Goal: Transaction & Acquisition: Purchase product/service

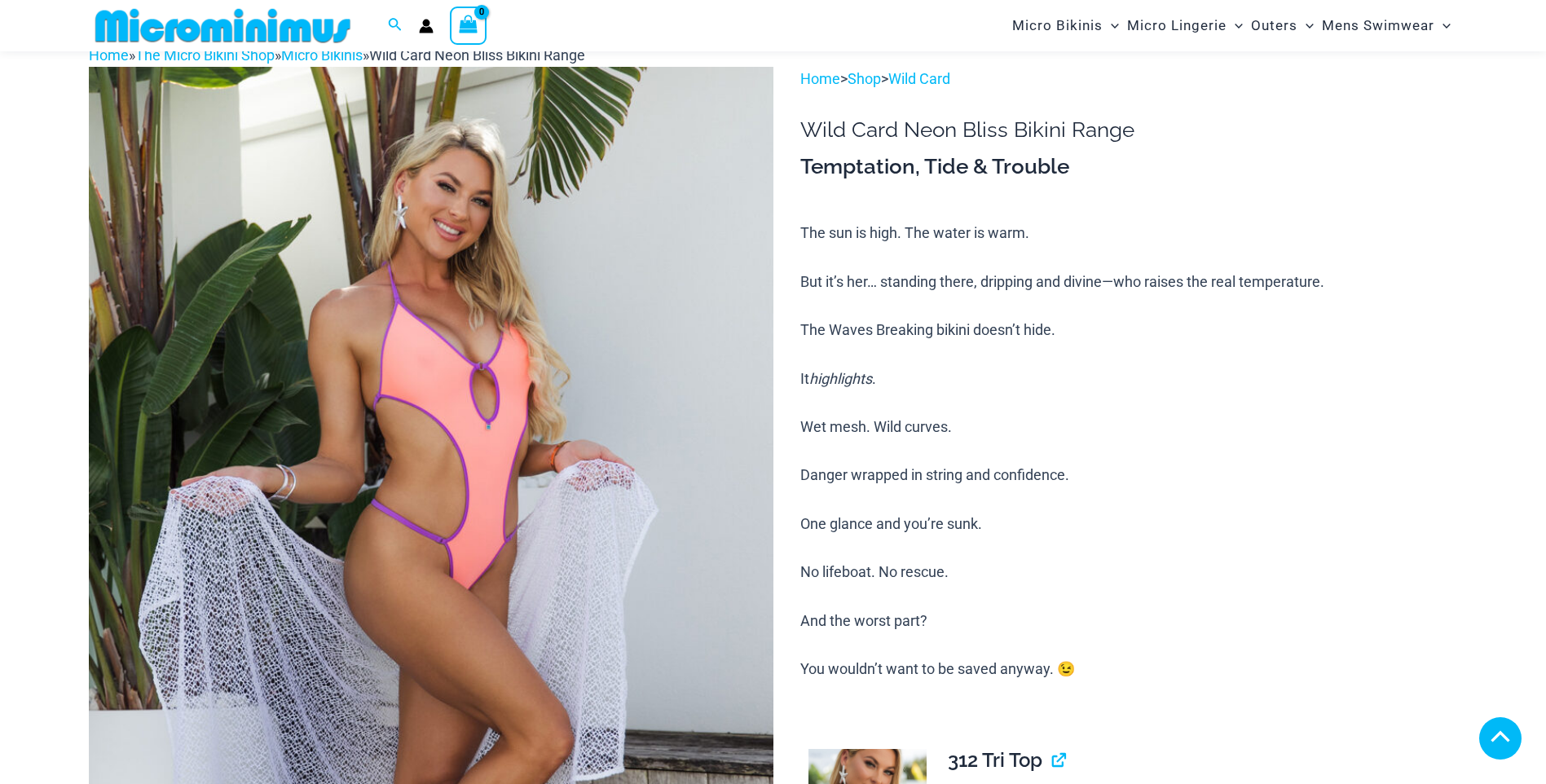
scroll to position [1696, 0]
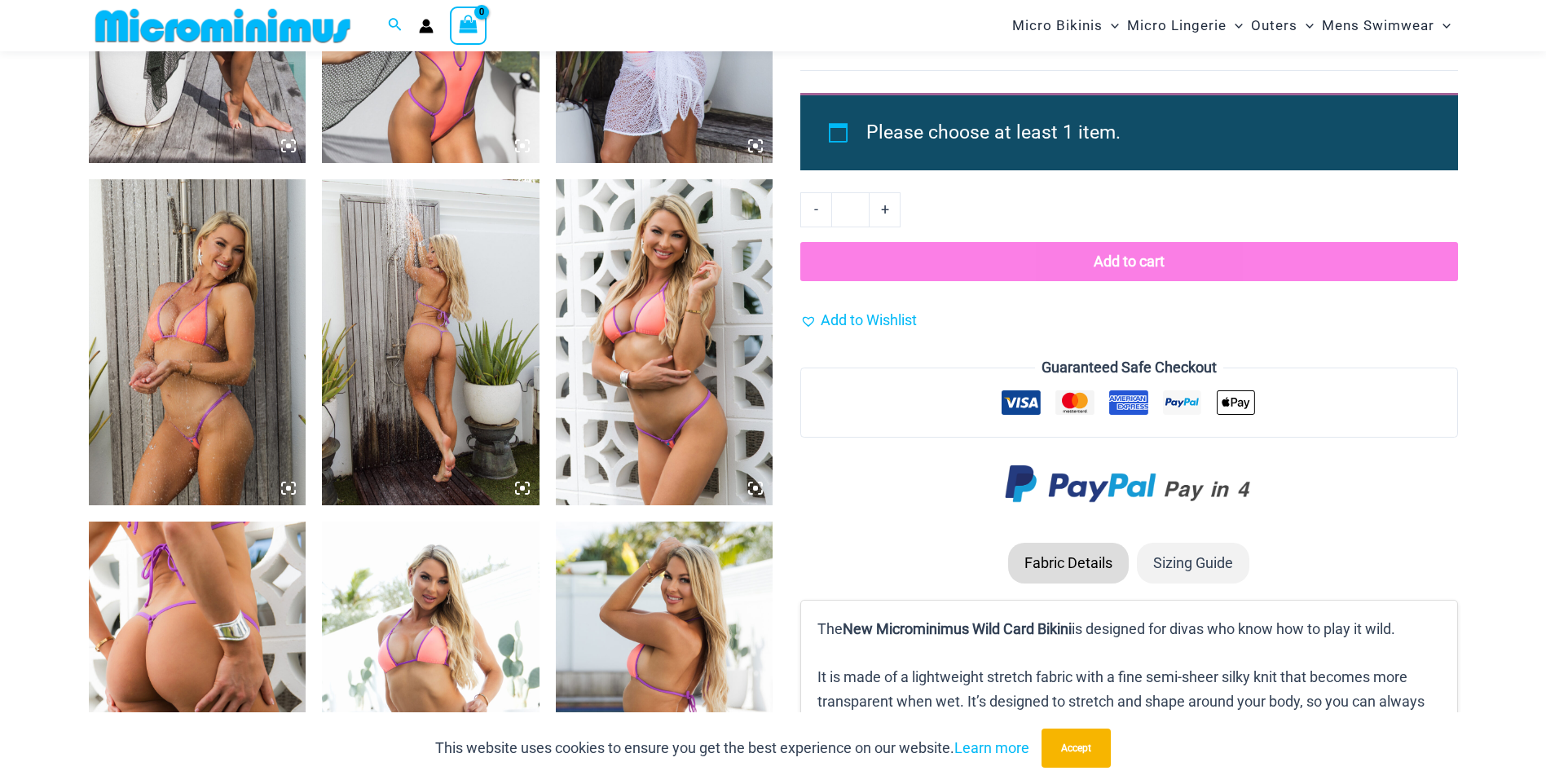
click at [203, 436] on img at bounding box center [197, 342] width 217 height 326
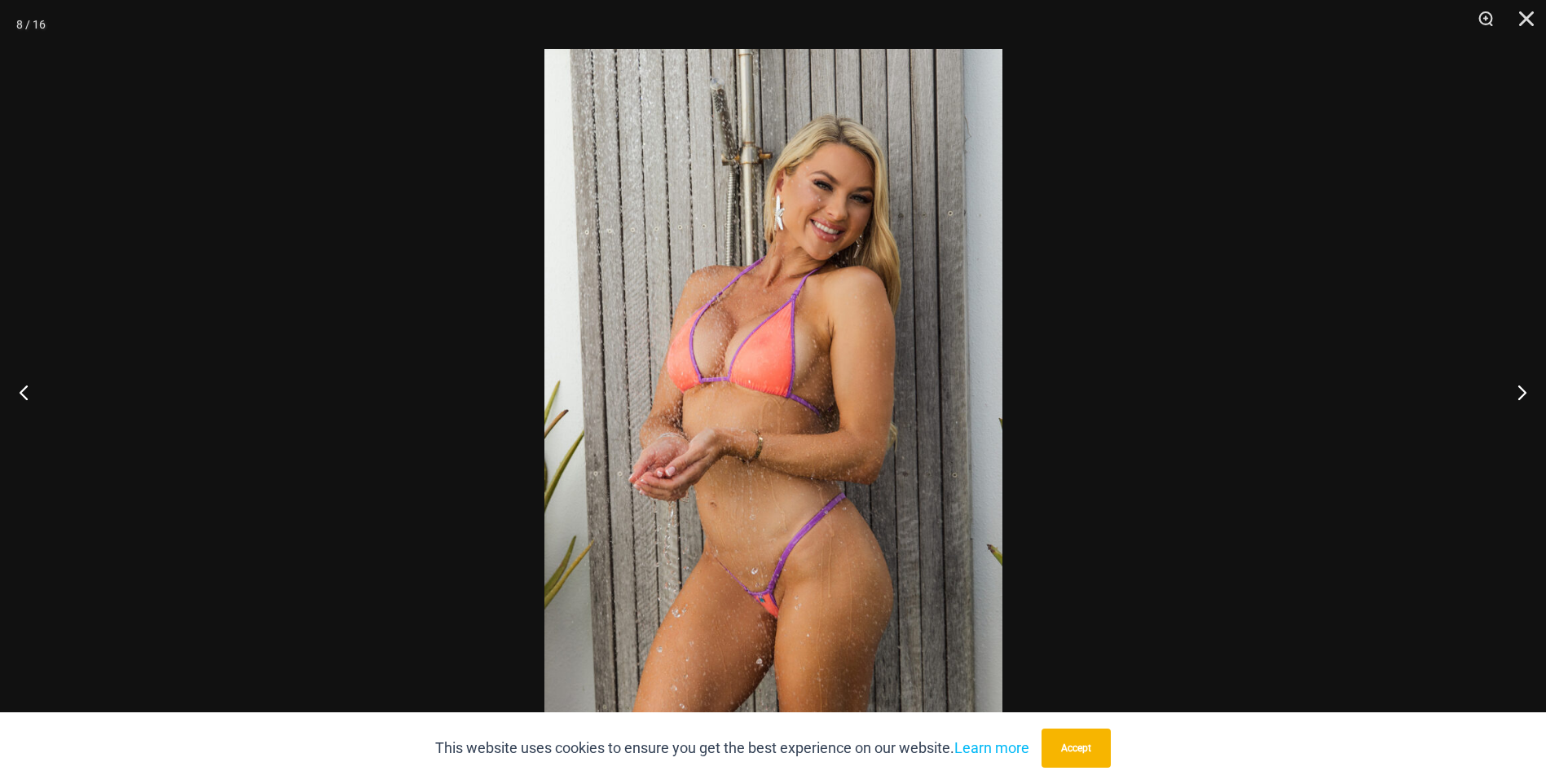
click at [975, 489] on img at bounding box center [773, 392] width 458 height 685
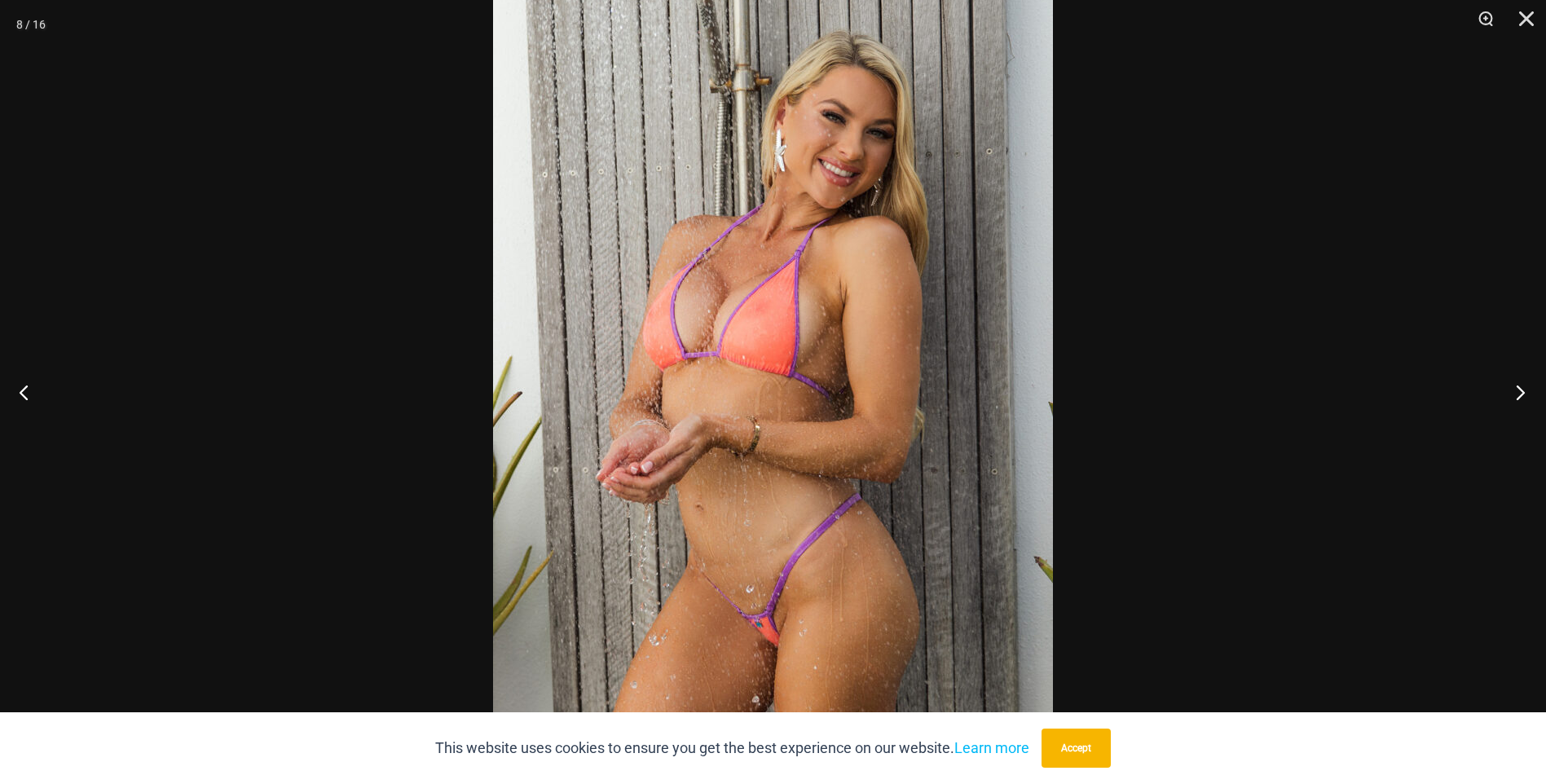
click at [1515, 396] on button "Next" at bounding box center [1515, 392] width 61 height 82
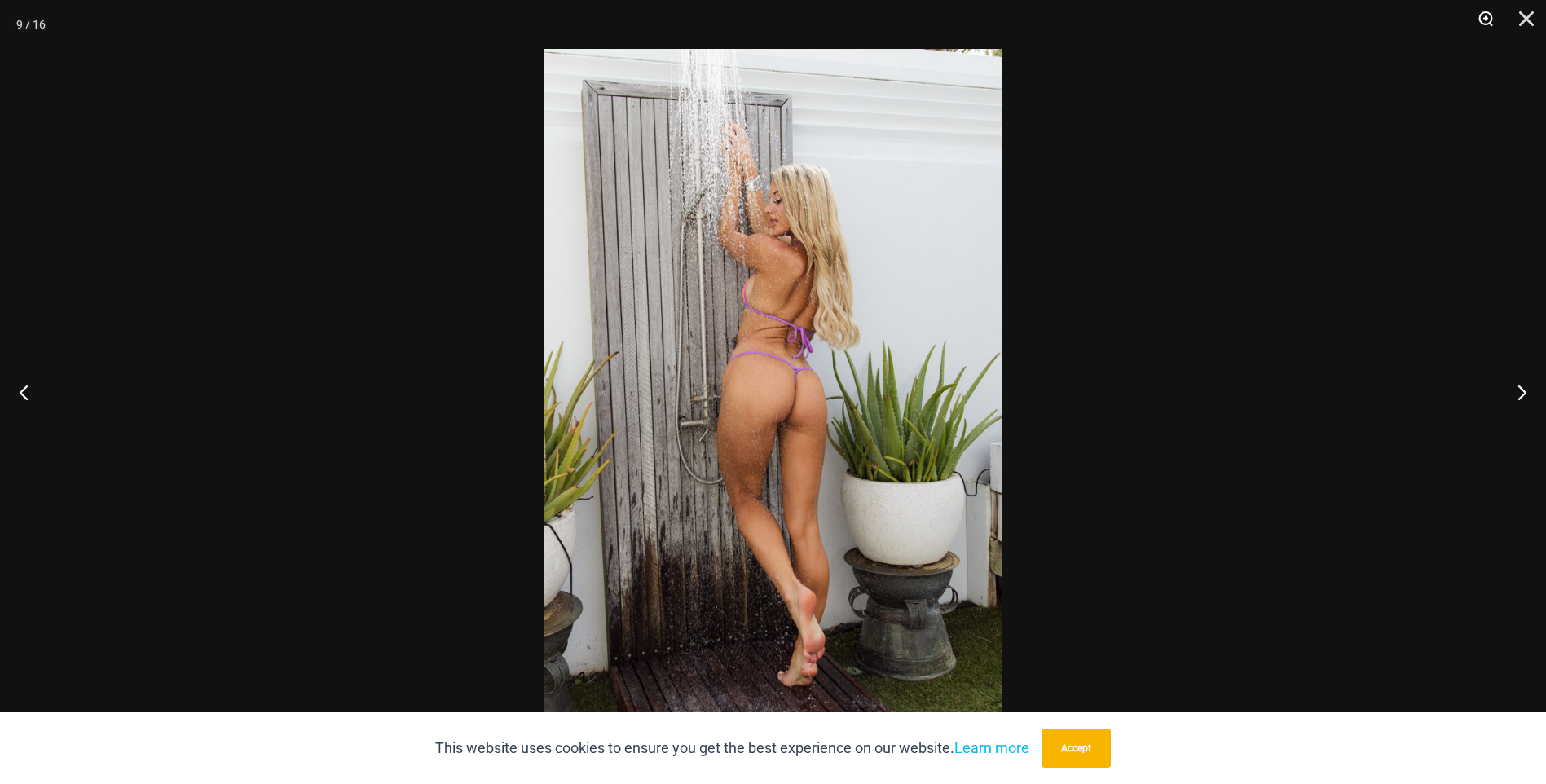
click at [1483, 21] on button "Zoom" at bounding box center [1479, 24] width 41 height 49
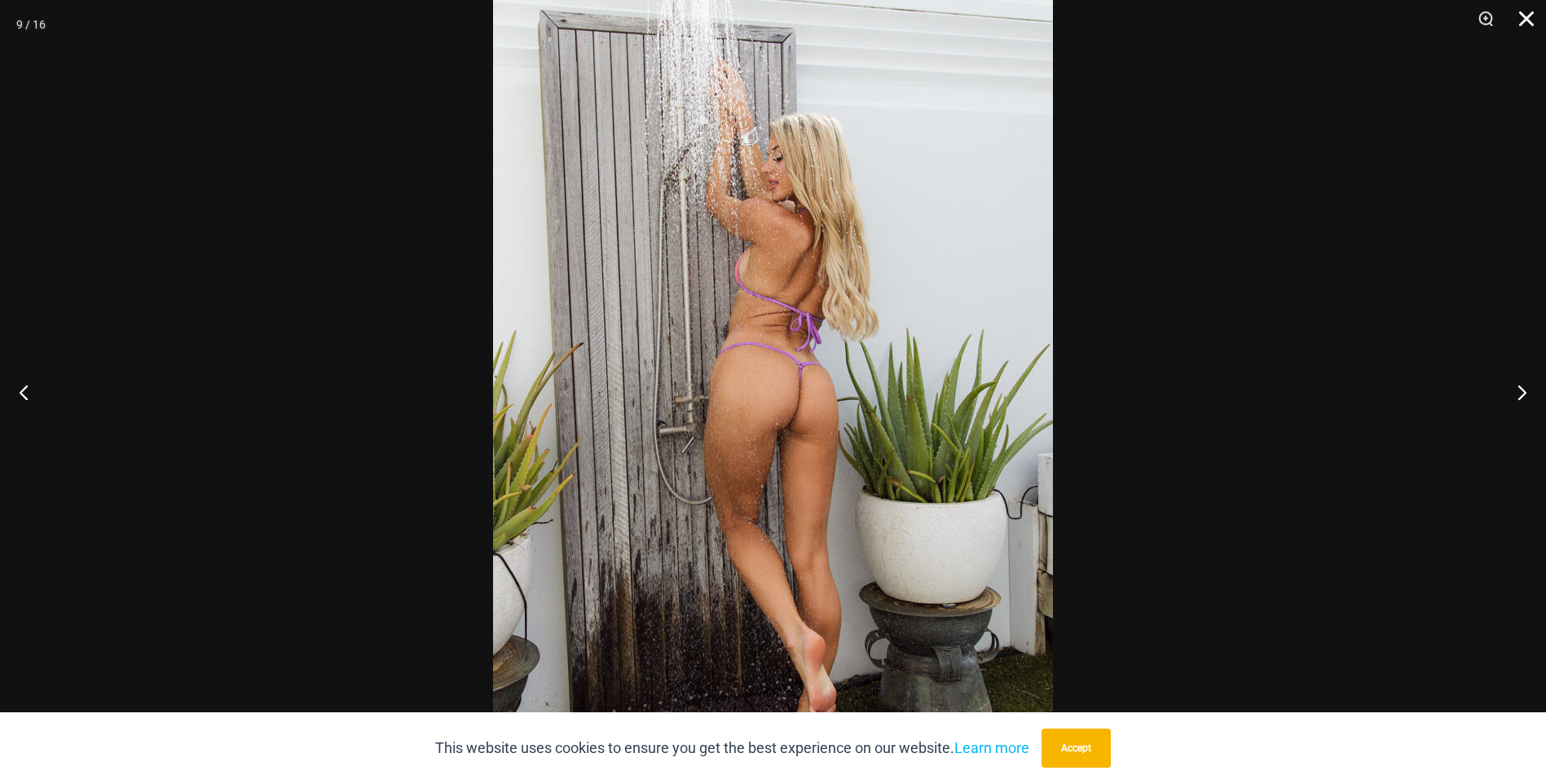
click at [1528, 18] on button "Close" at bounding box center [1520, 24] width 41 height 49
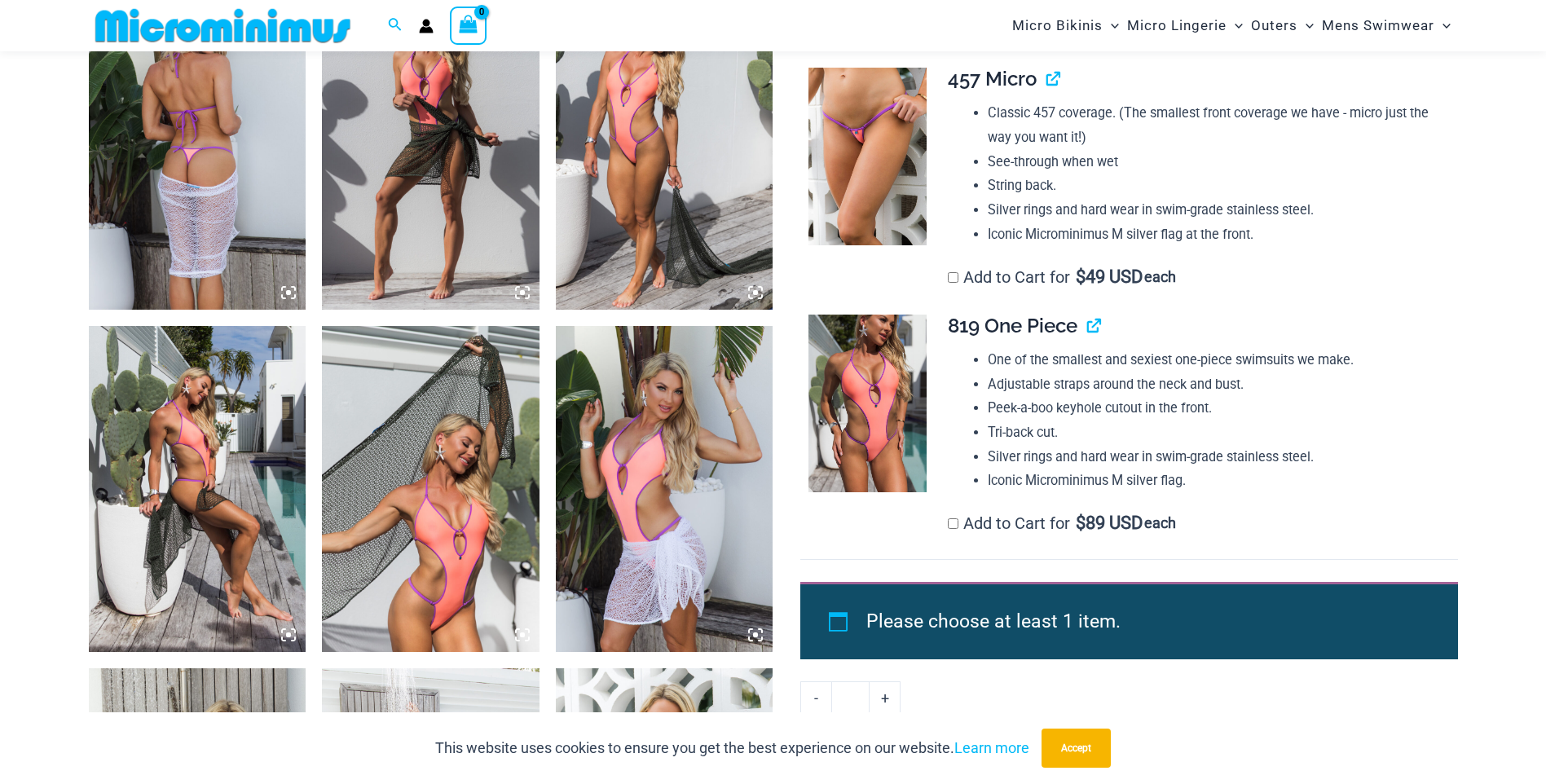
scroll to position [882, 0]
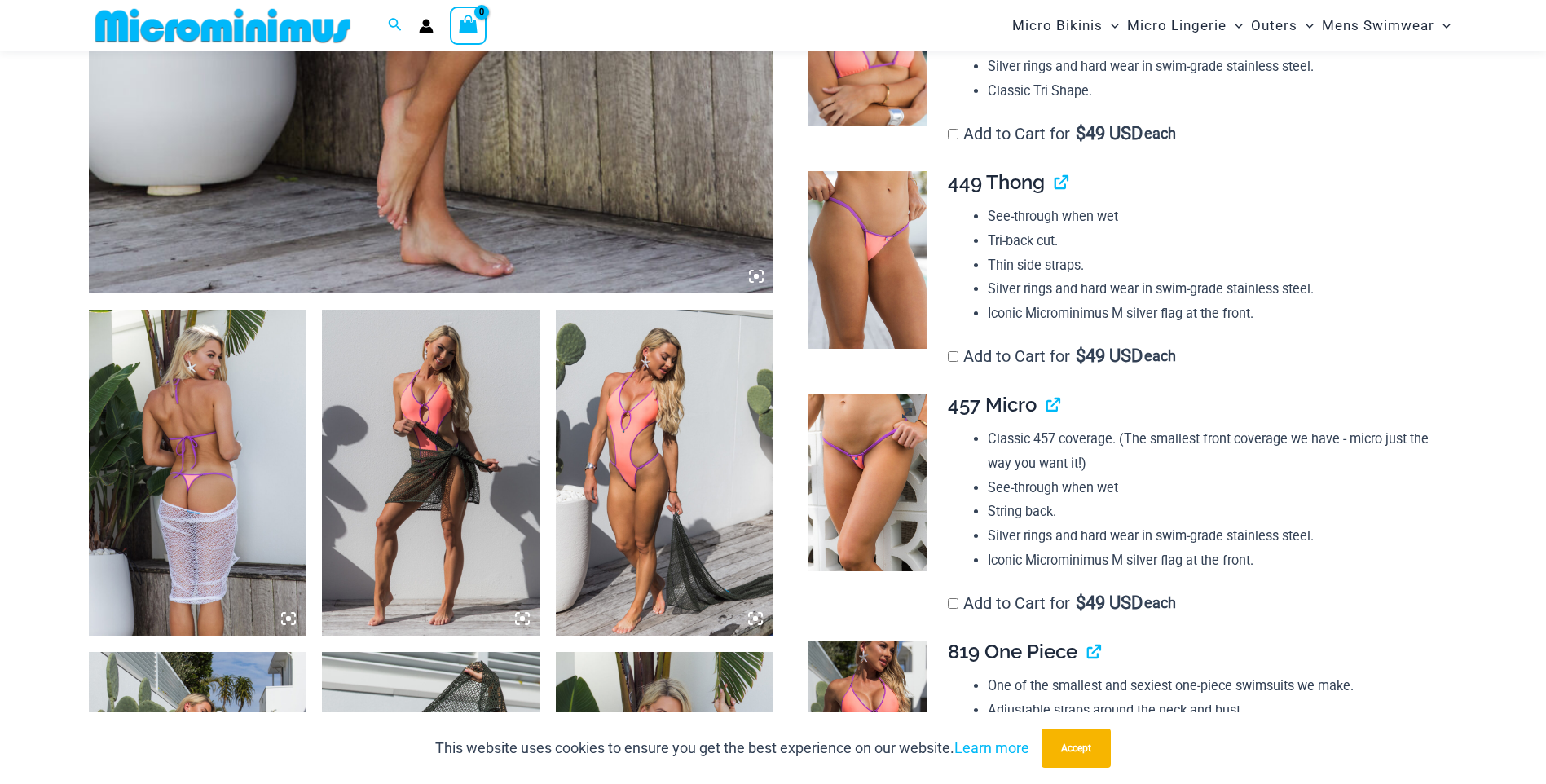
click at [859, 505] on img at bounding box center [867, 482] width 118 height 178
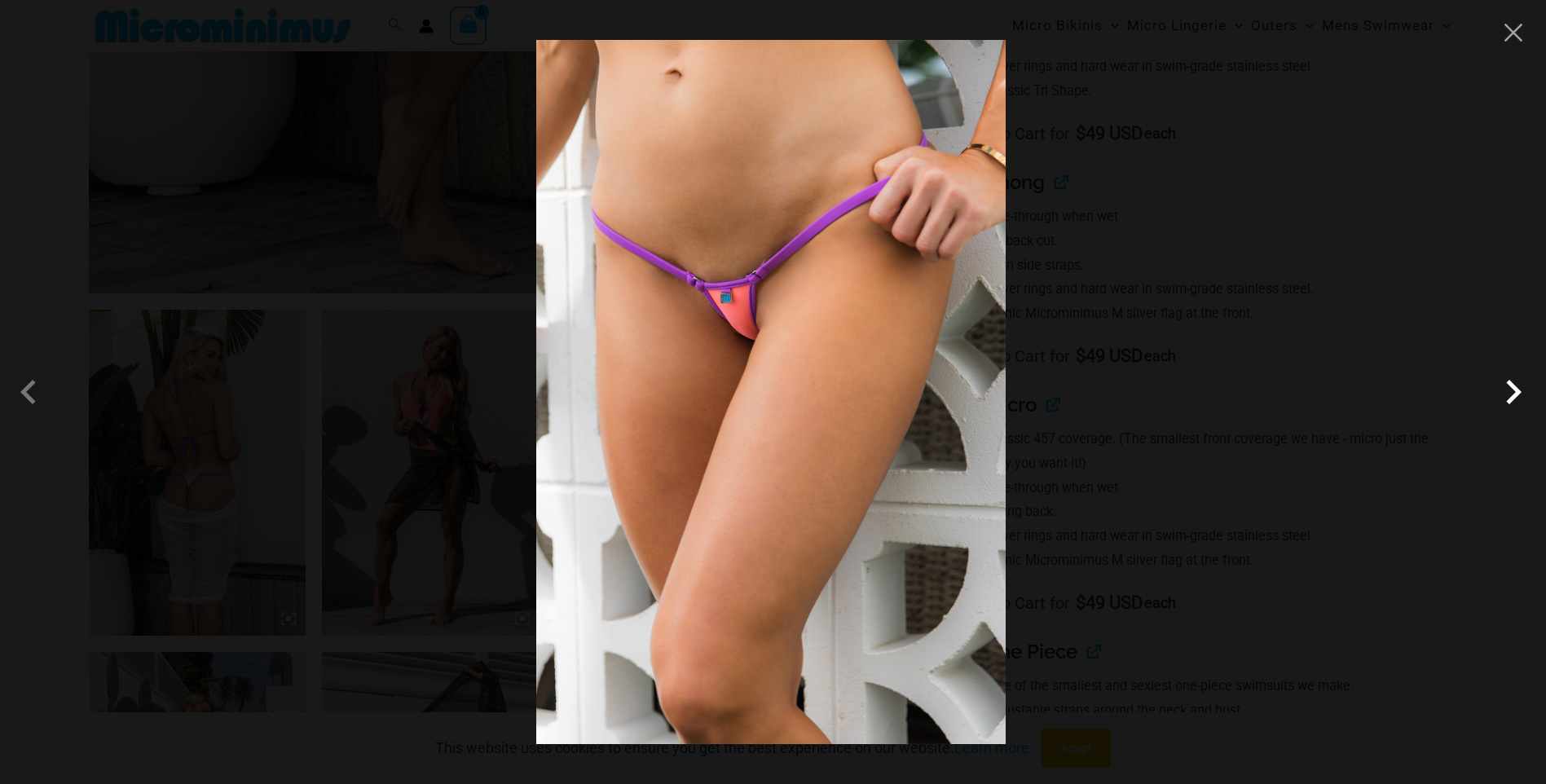
click at [1508, 397] on span at bounding box center [1513, 392] width 49 height 49
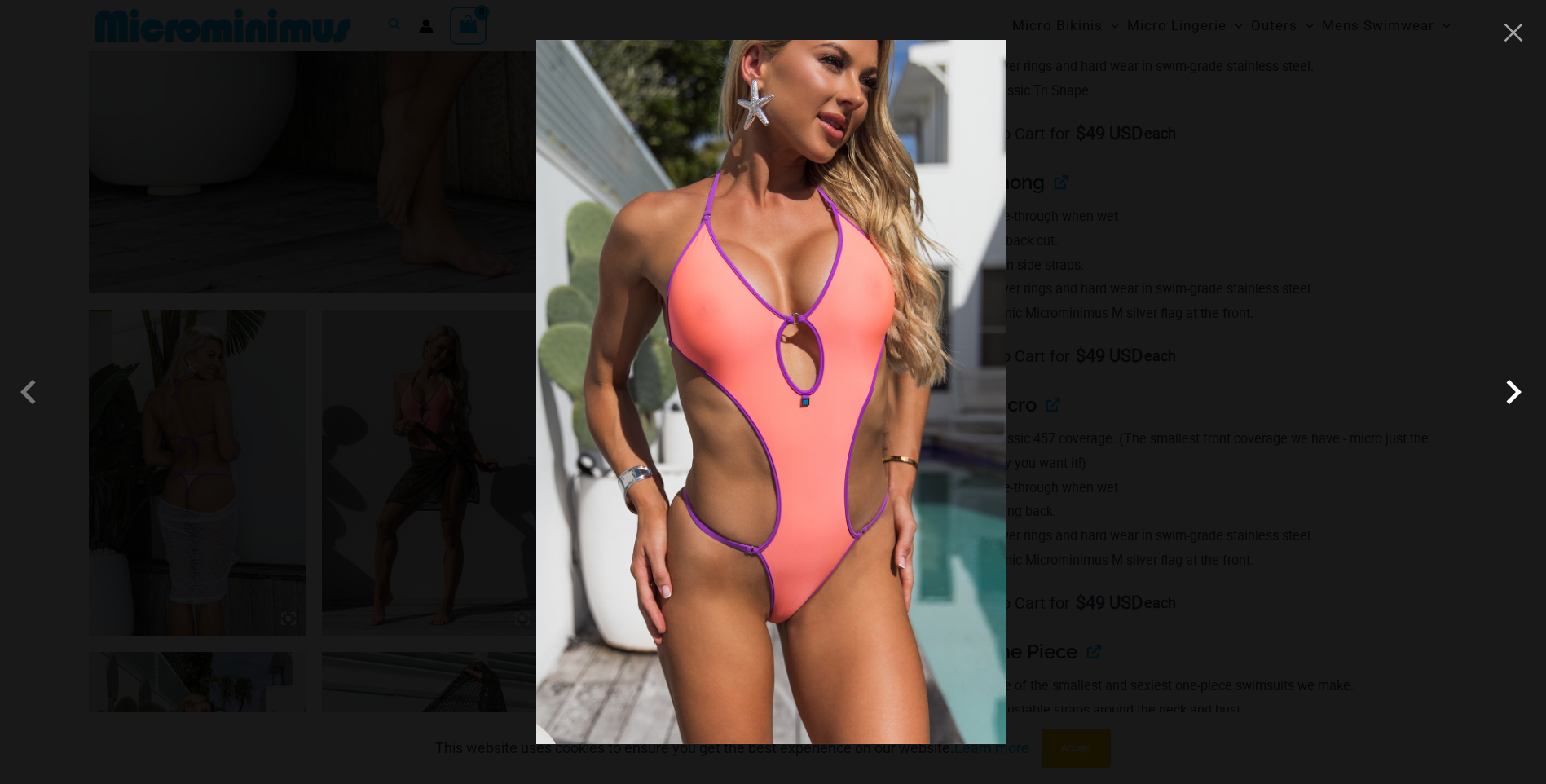
click at [1508, 397] on span at bounding box center [1513, 392] width 49 height 49
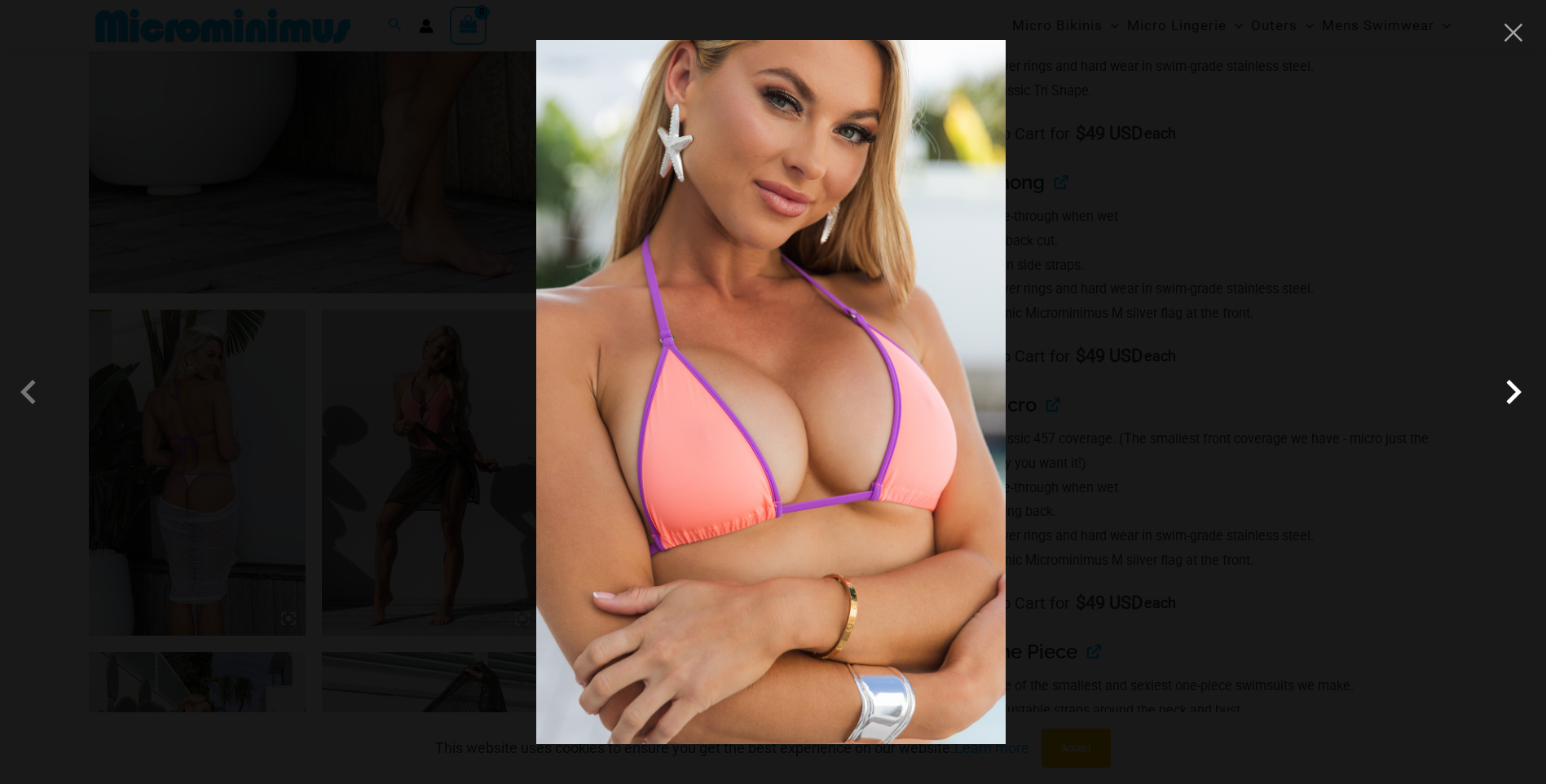
click at [1508, 397] on span at bounding box center [1513, 392] width 49 height 49
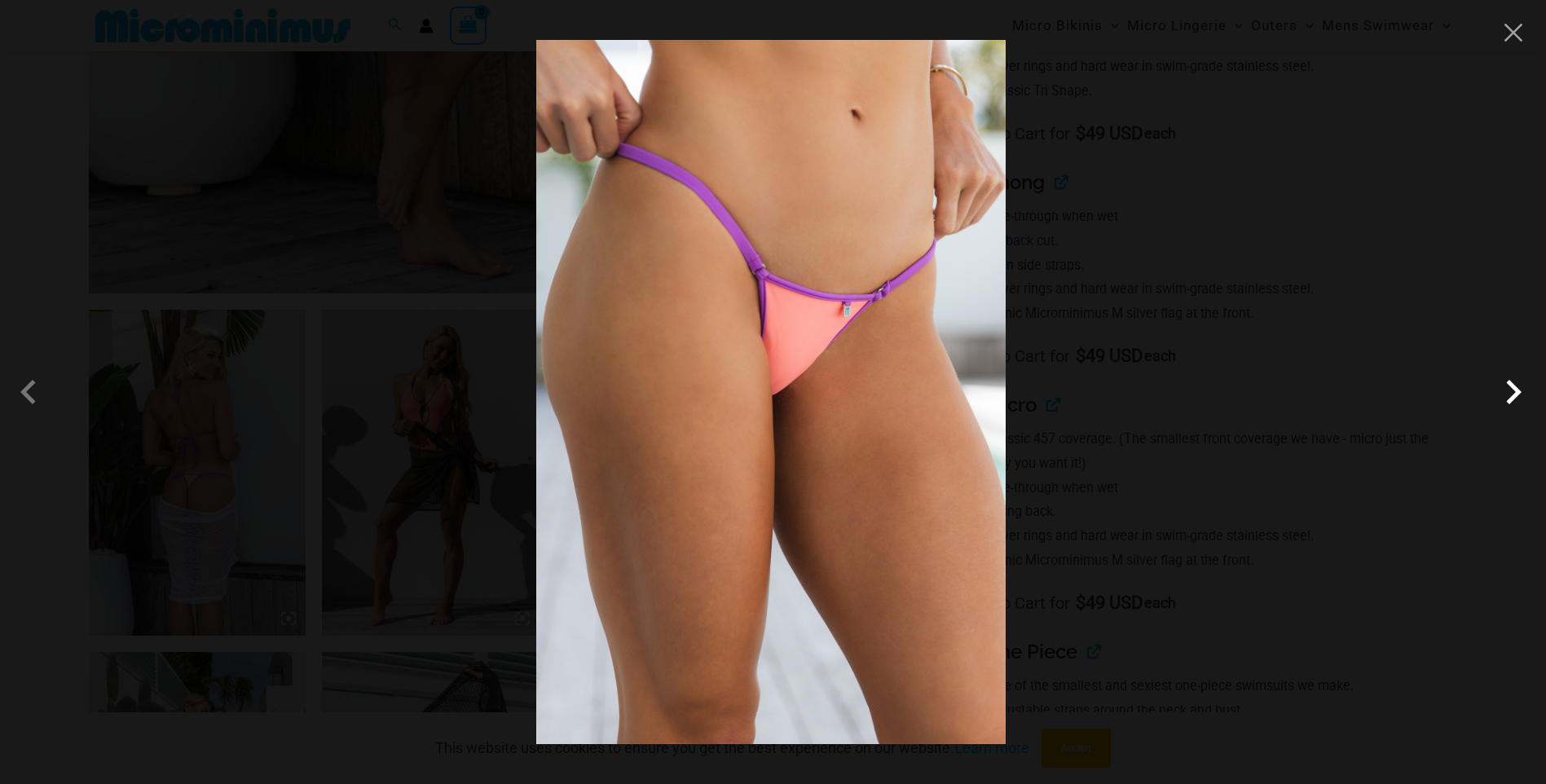
click at [1508, 397] on span at bounding box center [1513, 392] width 49 height 49
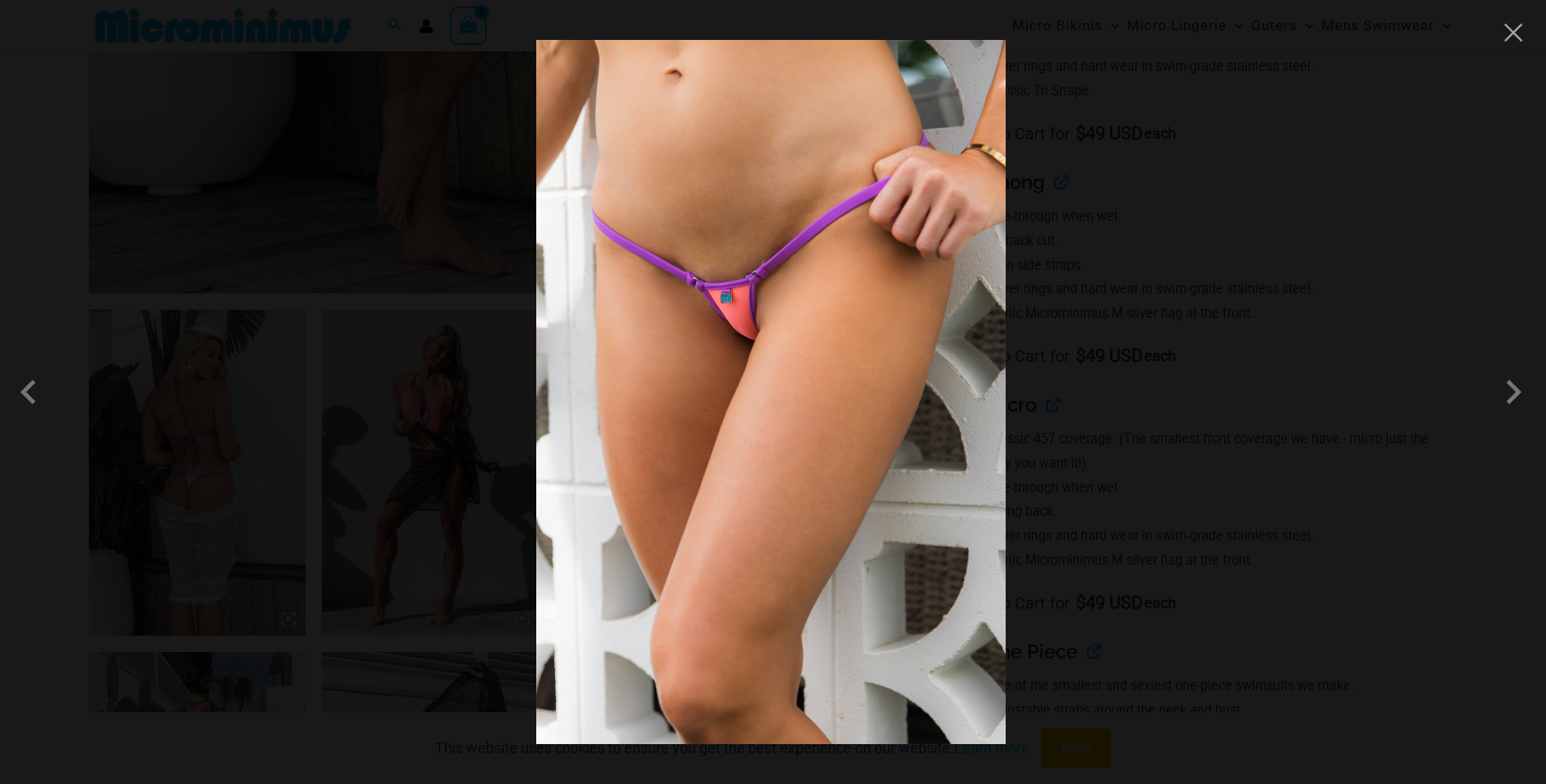
click at [1516, 50] on div at bounding box center [773, 392] width 1546 height 784
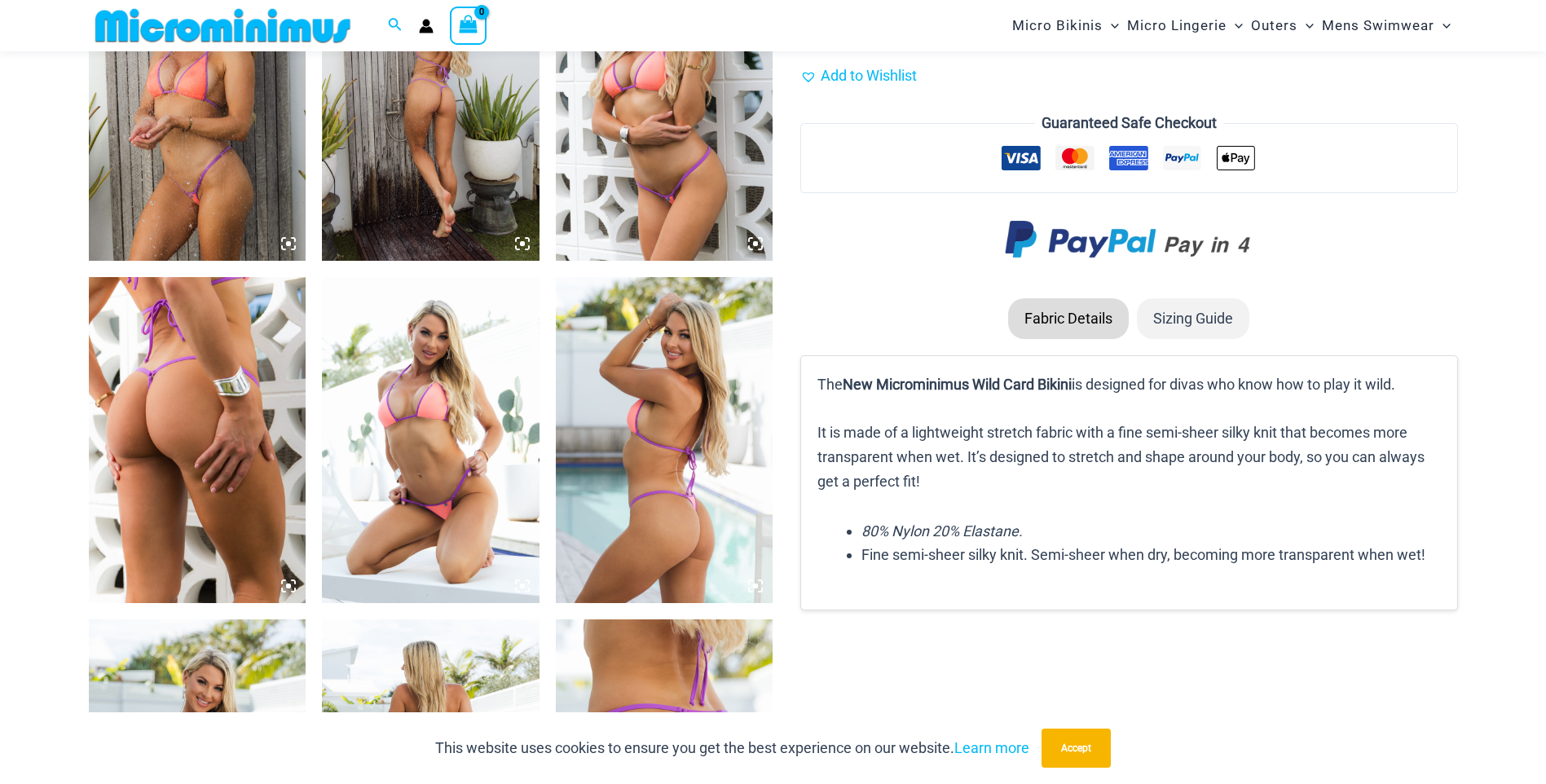
scroll to position [2185, 0]
